Goal: Information Seeking & Learning: Learn about a topic

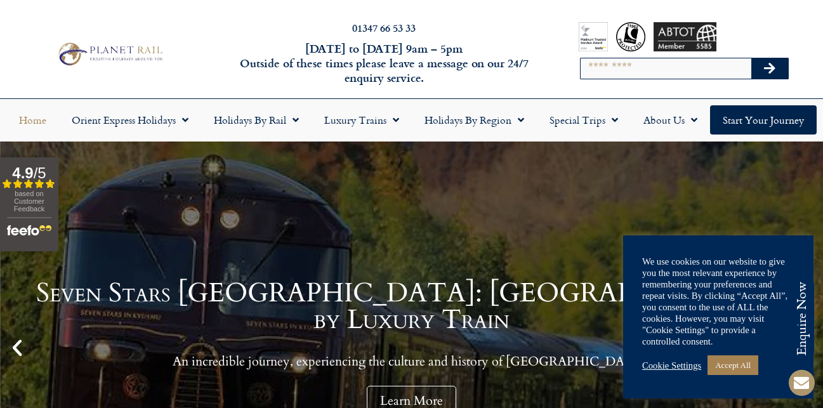
click at [628, 69] on input "Search" at bounding box center [666, 68] width 171 height 20
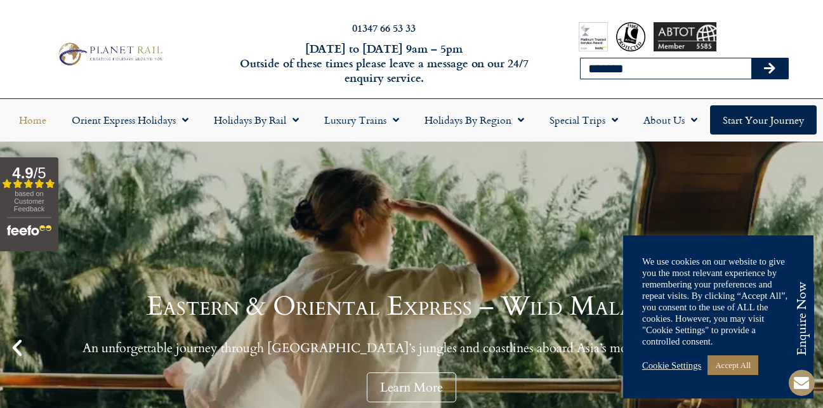
type input "*******"
click at [768, 67] on icon "Search" at bounding box center [769, 68] width 11 height 13
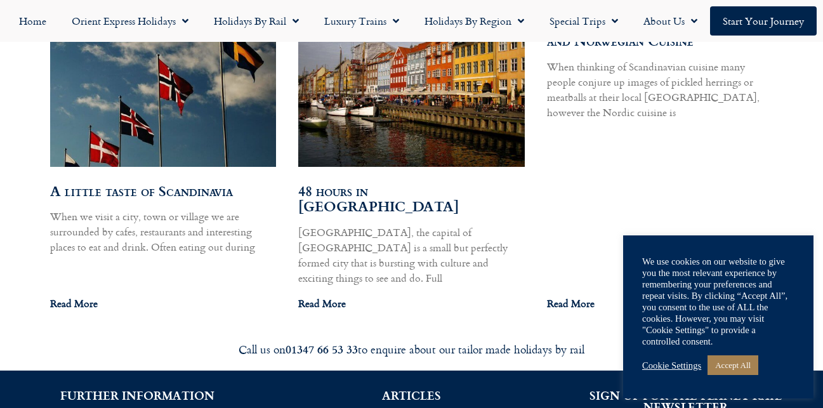
scroll to position [850, 0]
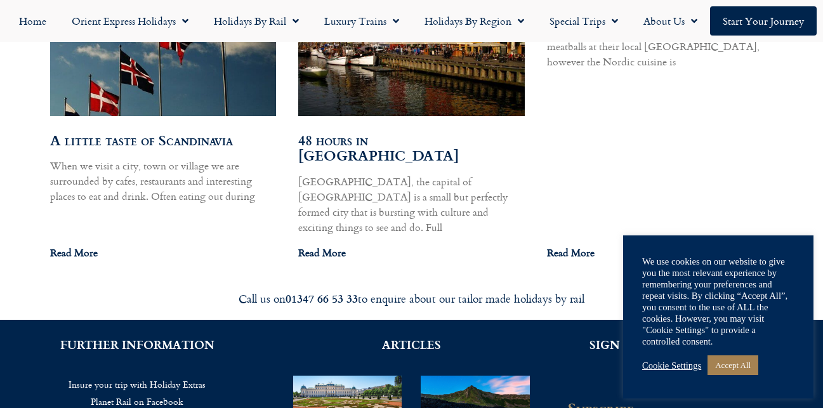
click at [75, 245] on link "Read More" at bounding box center [74, 252] width 48 height 15
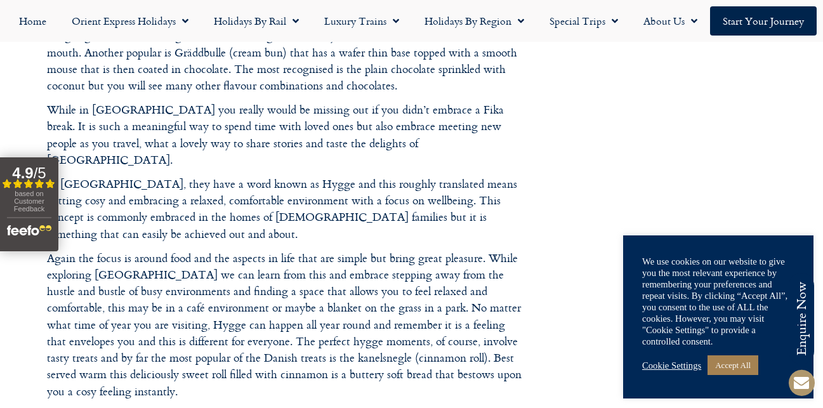
scroll to position [1428, 0]
